Goal: Check status: Check status

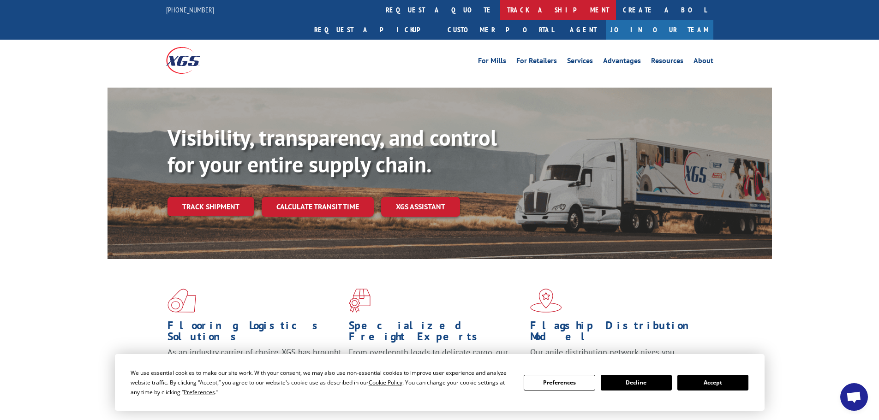
click at [500, 10] on link "track a shipment" at bounding box center [558, 10] width 116 height 20
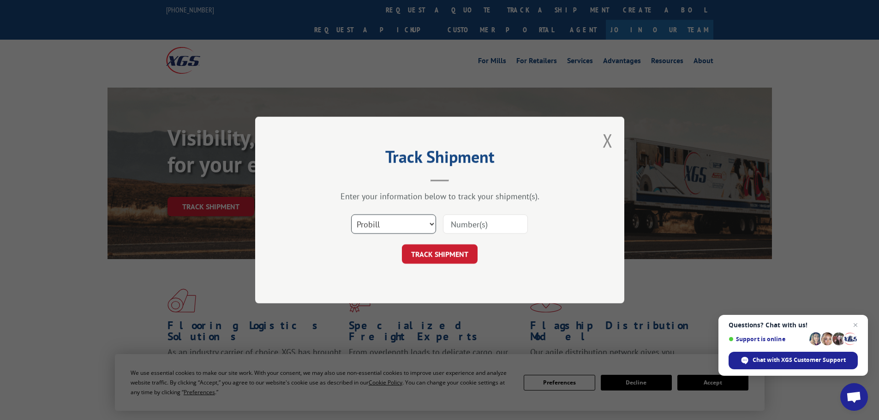
click at [364, 221] on select "Select category... Probill BOL PO" at bounding box center [393, 224] width 85 height 19
select select "bol"
click at [351, 215] on select "Select category... Probill BOL PO" at bounding box center [393, 224] width 85 height 19
click at [457, 227] on input at bounding box center [485, 224] width 85 height 19
paste input "7046069"
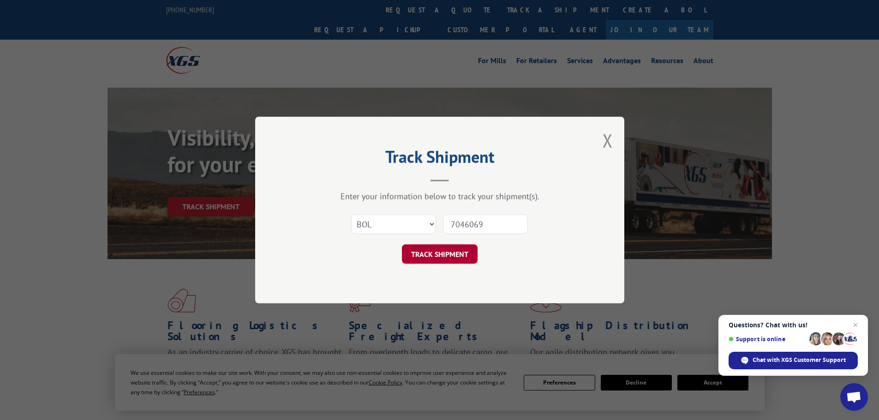
type input "7046069"
click at [429, 256] on button "TRACK SHIPMENT" at bounding box center [440, 254] width 76 height 19
